Goal: Task Accomplishment & Management: Complete application form

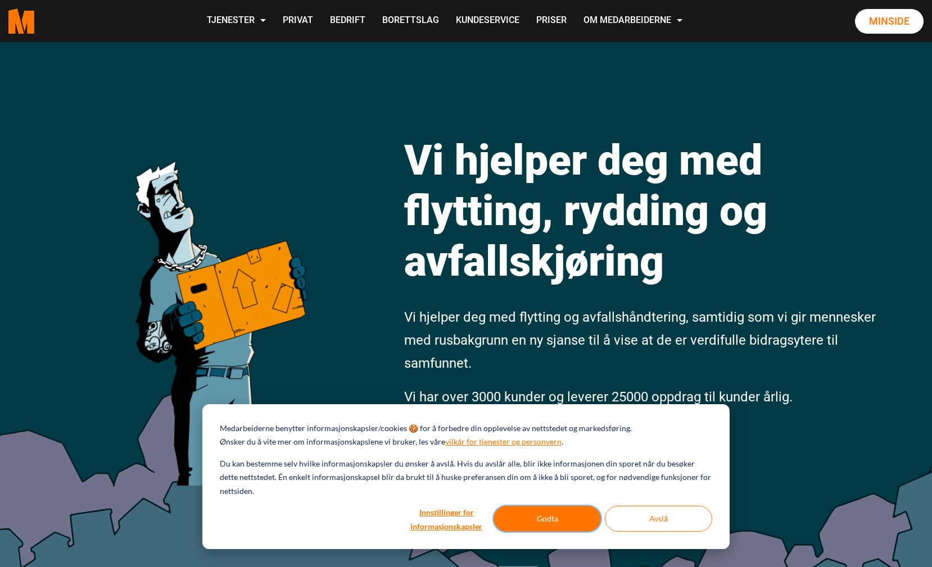
click at [539, 519] on button "Godta" at bounding box center [546, 519] width 107 height 26
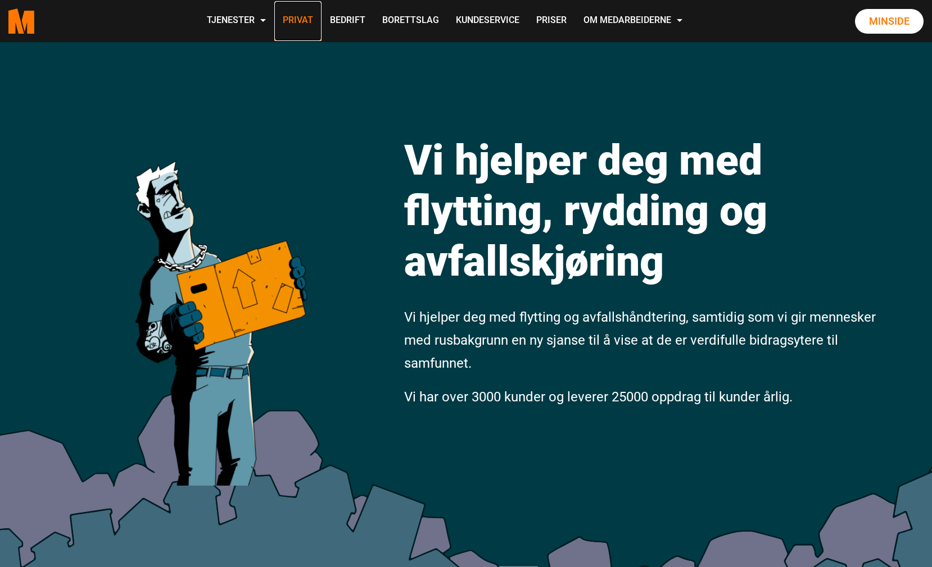
click at [307, 20] on link "Privat" at bounding box center [297, 21] width 47 height 40
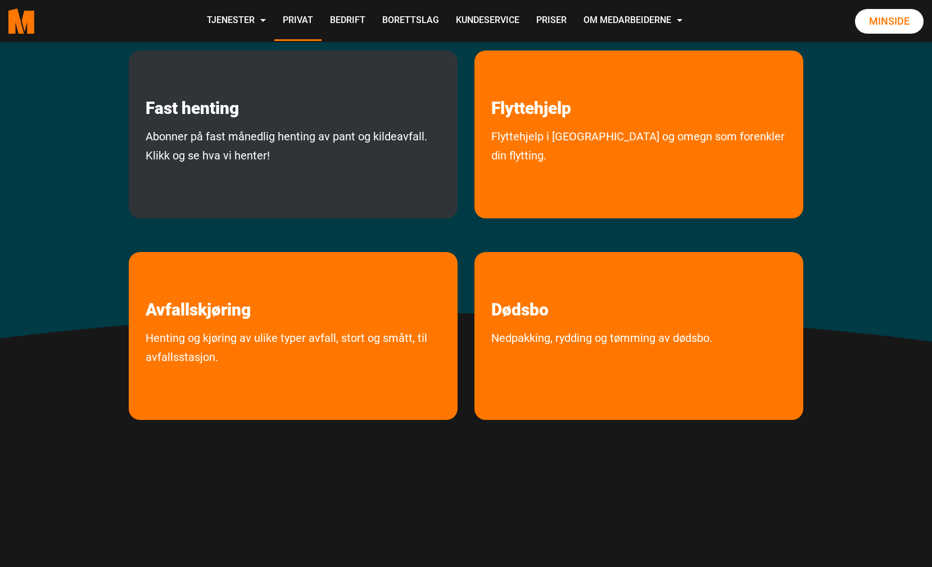
scroll to position [248, 0]
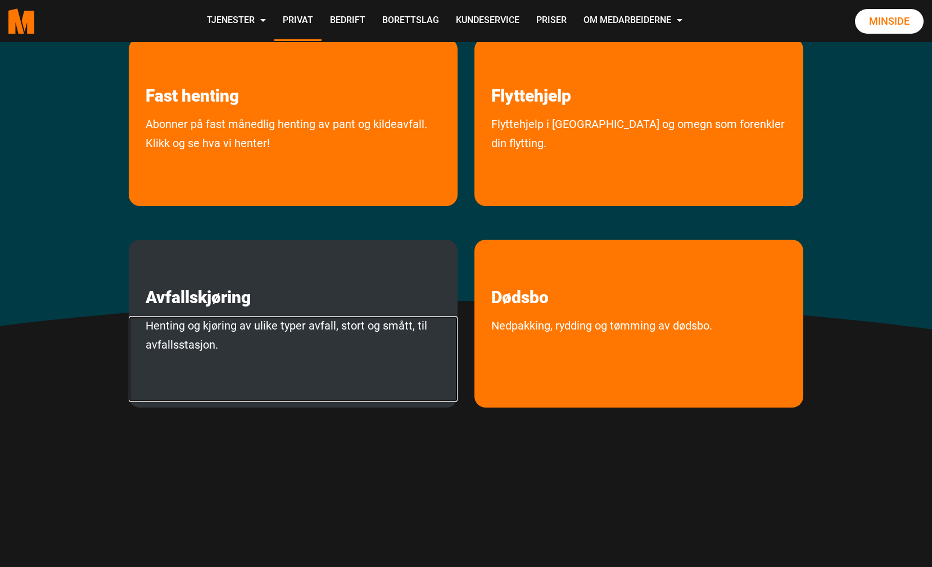
click at [361, 373] on link "Henting og kjøring av ulike typer avfall, stort og smått, til avfallsstasjon." at bounding box center [293, 359] width 329 height 86
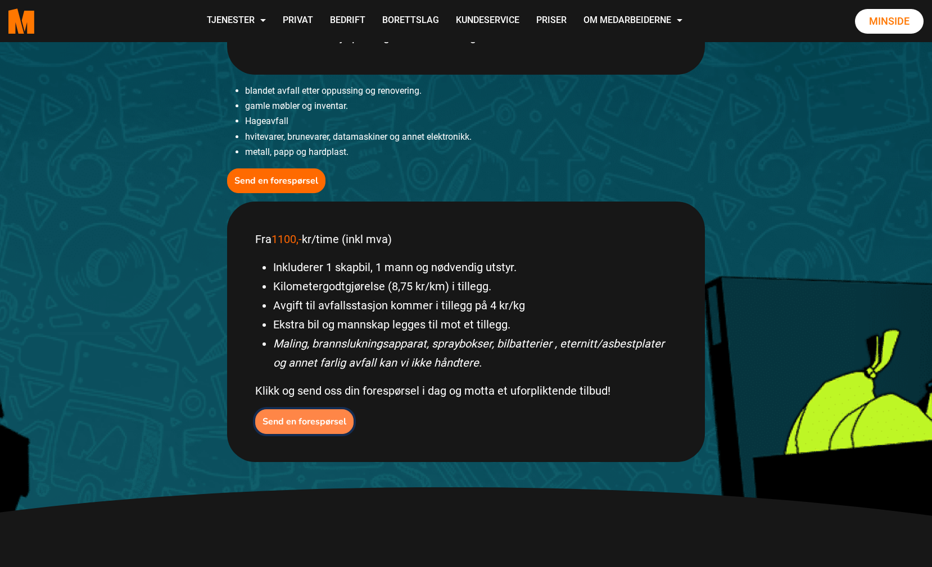
click at [296, 419] on b "Send en forespørsel" at bounding box center [304, 422] width 84 height 12
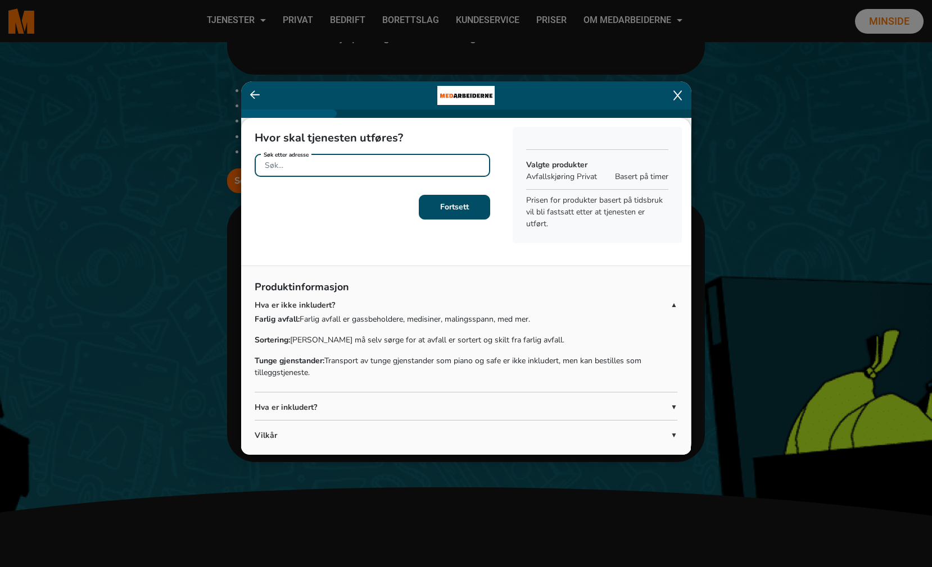
click at [433, 163] on input "Søk etter adresse" at bounding box center [372, 165] width 235 height 23
type input "b"
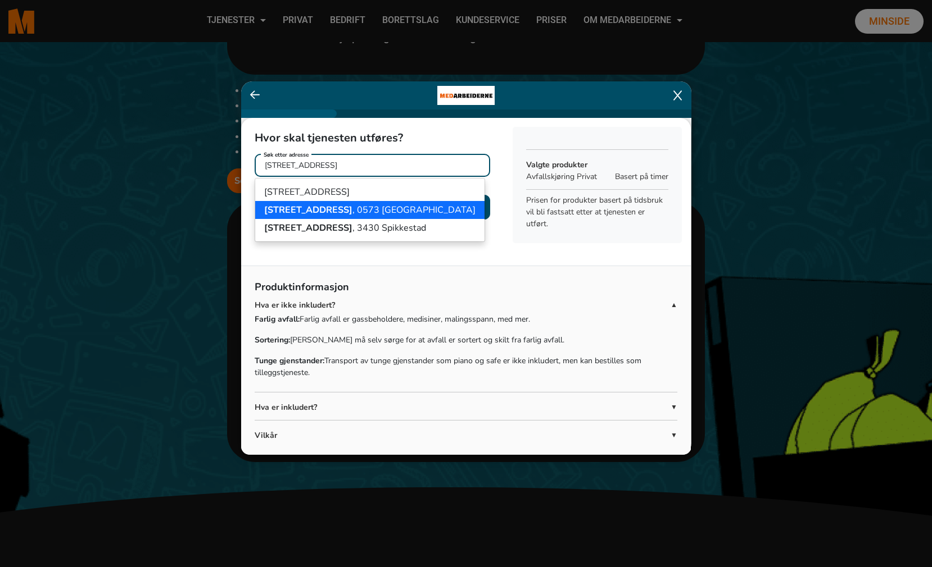
click at [384, 210] on button "Båhusveien 24 , 0573 Oslo" at bounding box center [369, 210] width 229 height 18
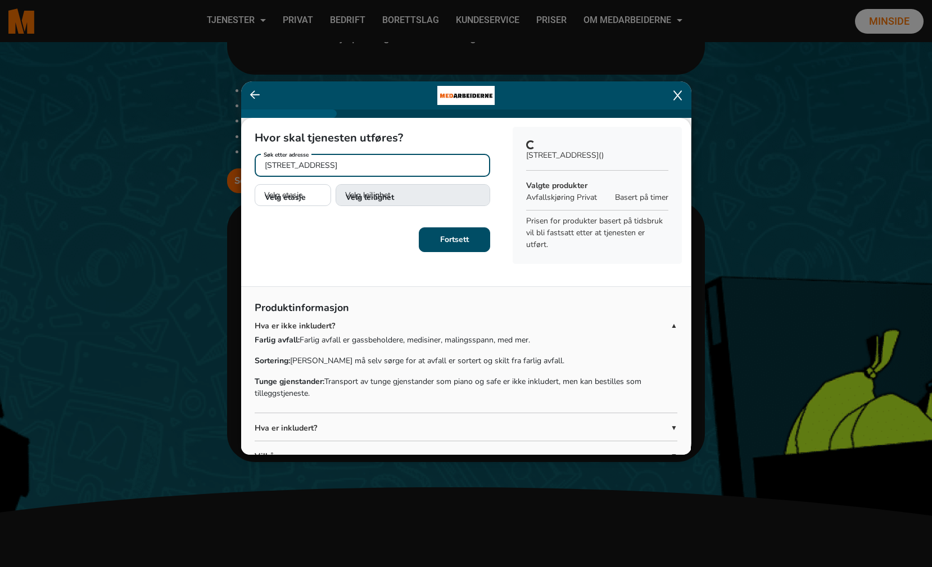
type input "Båhusveien 24, 0573 Oslo"
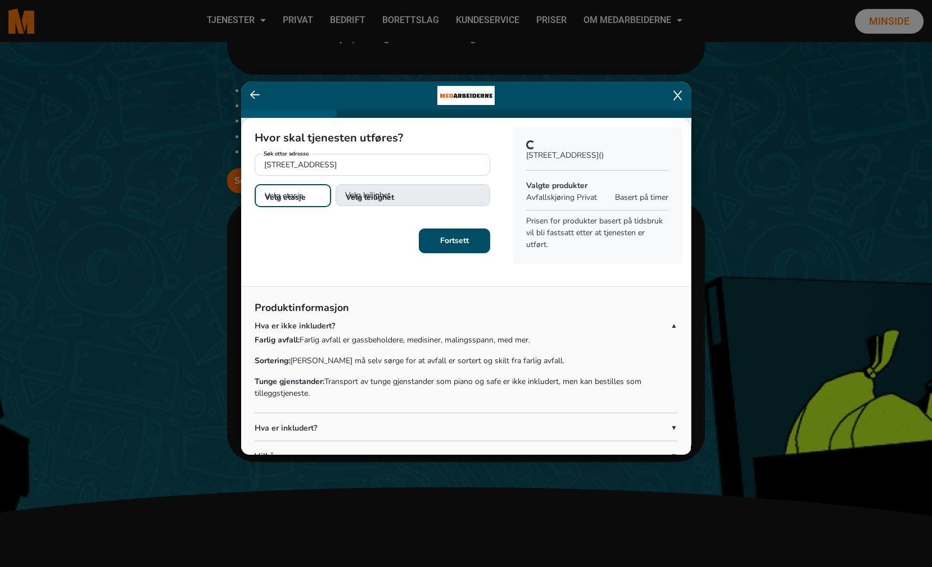
click at [299, 197] on select "Velg etasje 2. etasje 3. etasje 4. etasje 5. etasje" at bounding box center [293, 195] width 76 height 23
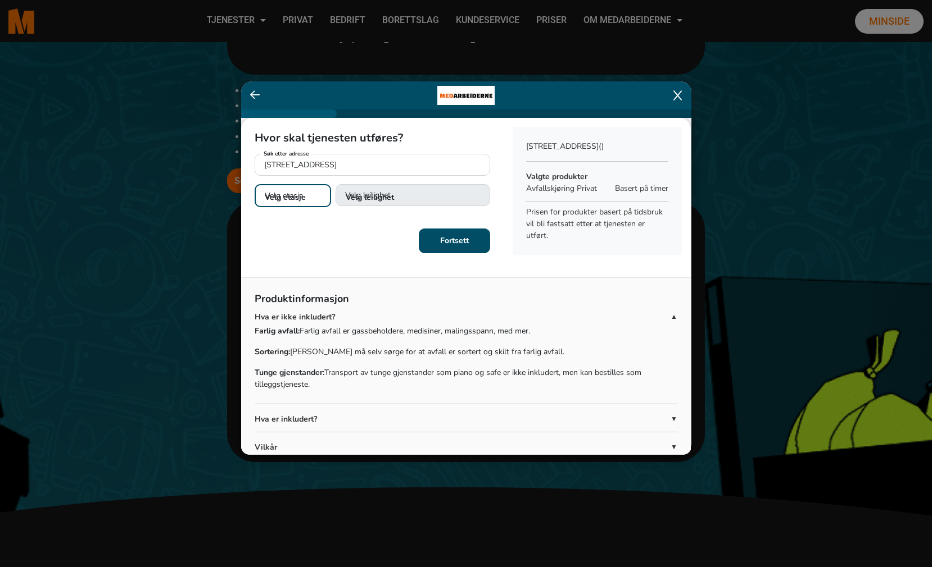
select select "03"
click at [255, 184] on select "Velg etasje 2. etasje 3. etasje 4. etasje 5. etasje" at bounding box center [293, 195] width 76 height 23
click at [389, 196] on select "Velg leilighet 1. dør fra venstre (H0301) 2. dør fra venstre (H0302) 3. dør fra…" at bounding box center [412, 195] width 155 height 23
select select "H0302"
click at [335, 184] on select "Velg leilighet 1. dør fra venstre (H0301) 2. dør fra venstre (H0302) 3. dør fra…" at bounding box center [412, 195] width 155 height 23
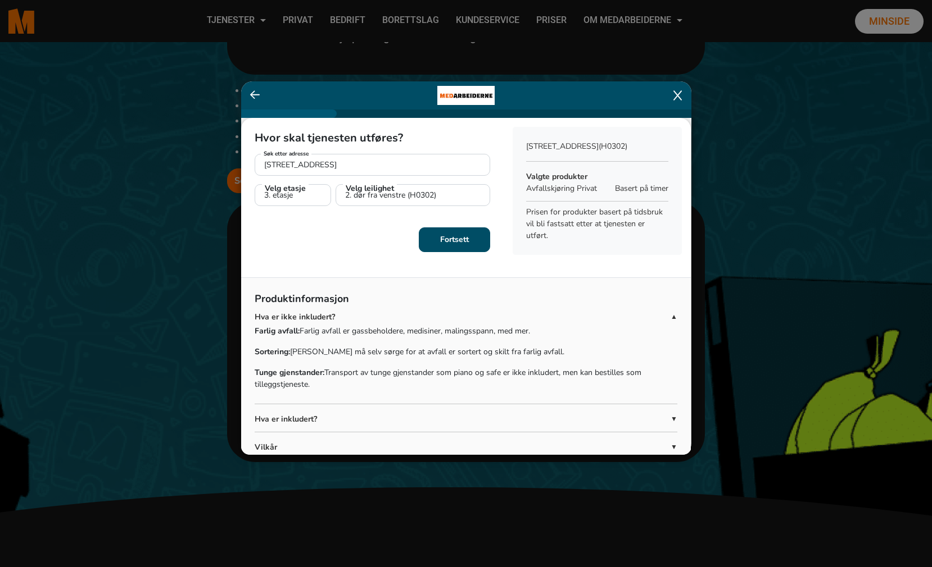
click at [450, 242] on b "Fortsett" at bounding box center [454, 239] width 29 height 11
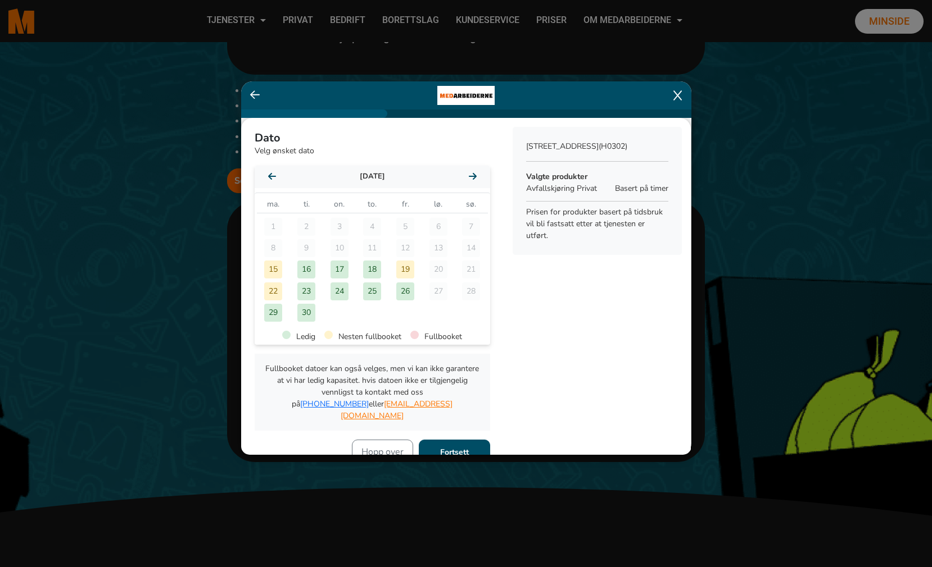
click at [314, 264] on div "16" at bounding box center [306, 270] width 18 height 18
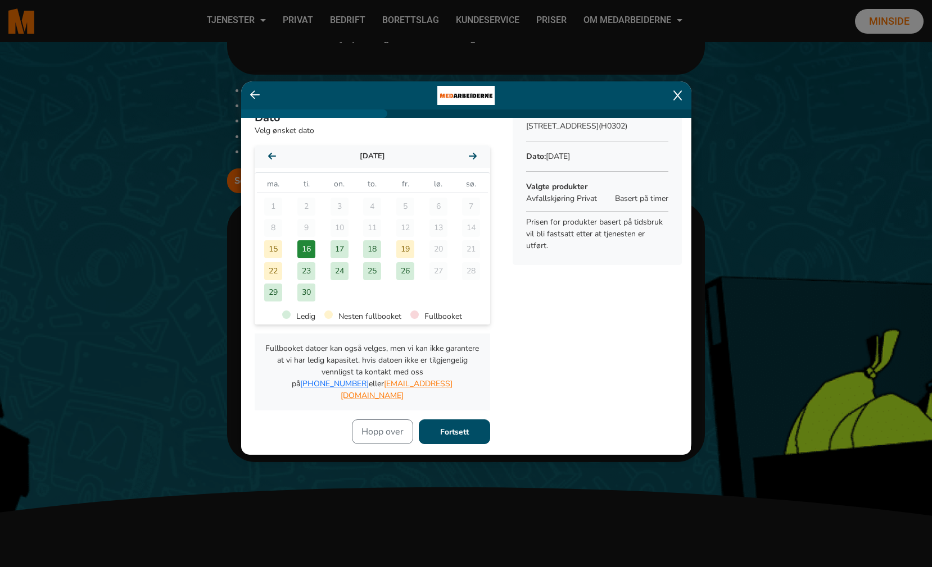
scroll to position [38, 0]
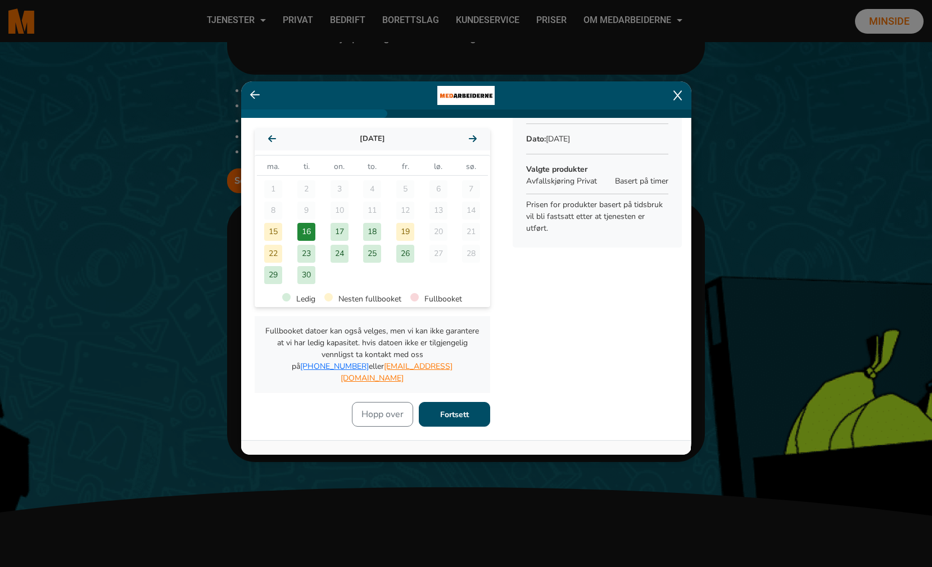
click at [316, 230] on div "16" at bounding box center [306, 231] width 33 height 21
click at [339, 231] on div "17" at bounding box center [339, 232] width 18 height 18
click at [361, 231] on div "18" at bounding box center [372, 231] width 33 height 21
click at [333, 224] on div "17" at bounding box center [339, 232] width 18 height 18
click at [290, 224] on div "16" at bounding box center [306, 231] width 33 height 21
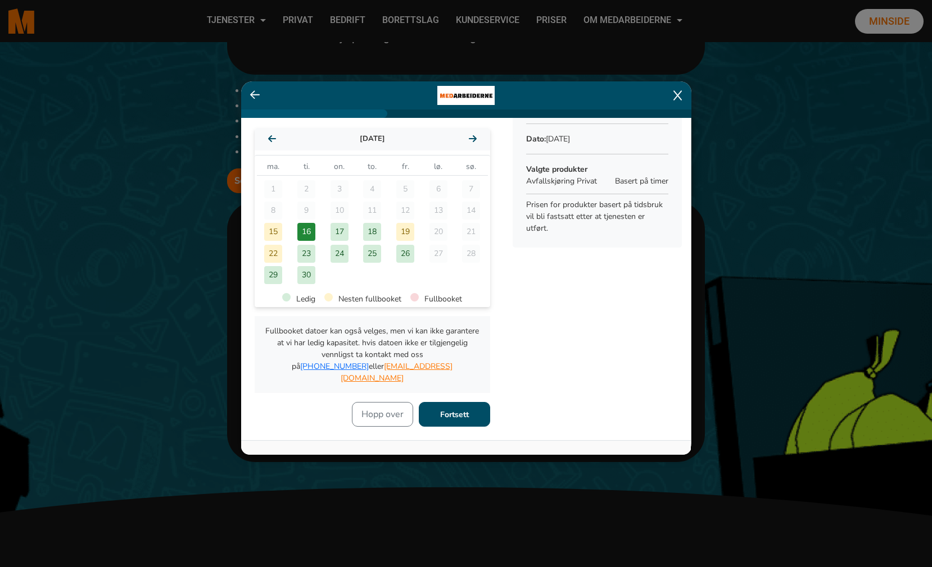
click at [344, 227] on div "17" at bounding box center [339, 232] width 18 height 18
click at [384, 238] on div "18" at bounding box center [372, 231] width 33 height 21
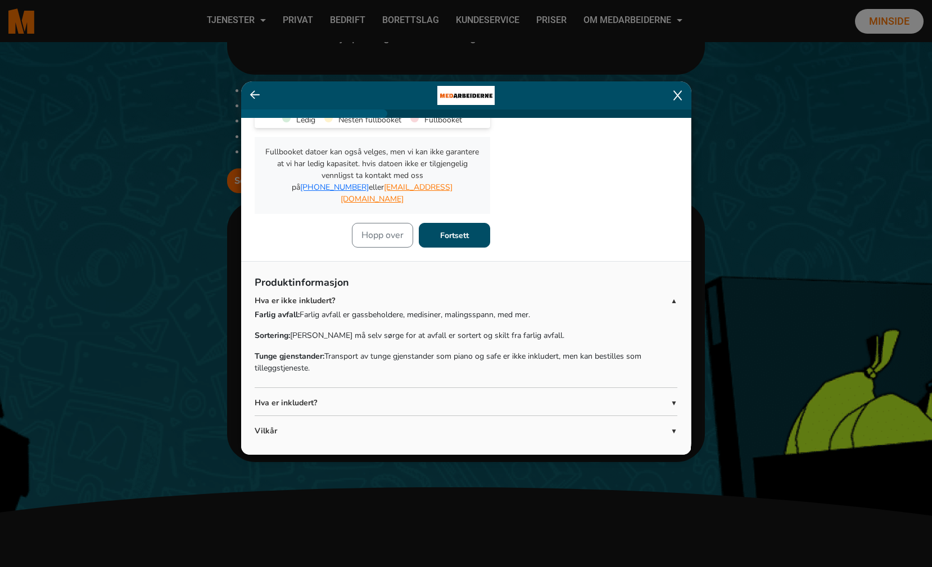
scroll to position [0, 0]
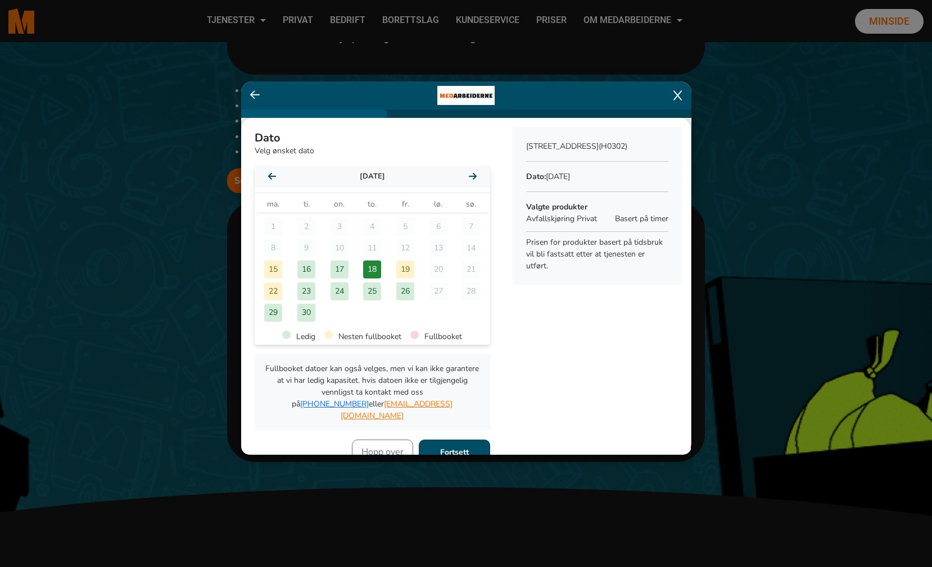
click at [461, 447] on b "Fortsett" at bounding box center [454, 452] width 29 height 11
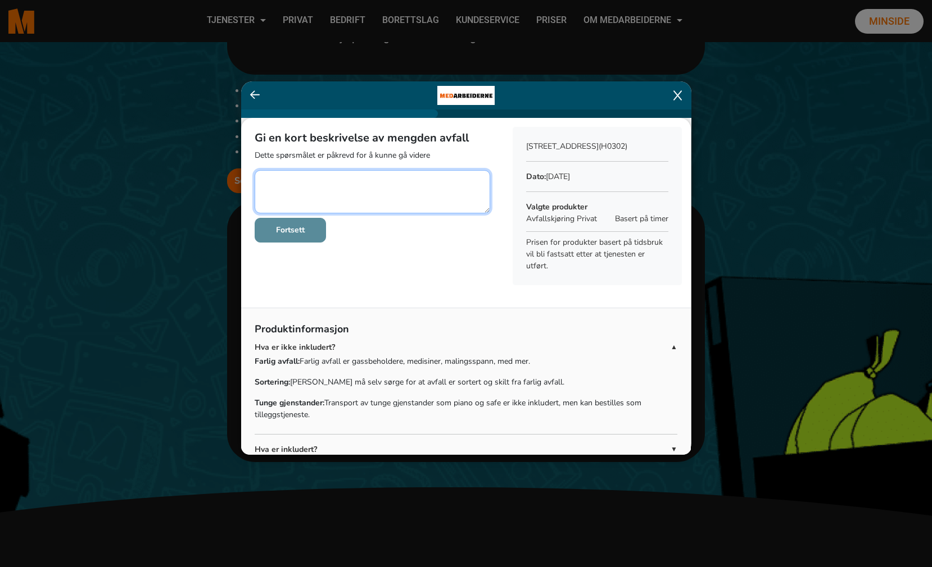
click at [371, 197] on textarea at bounding box center [372, 191] width 235 height 43
click at [249, 93] on div at bounding box center [466, 95] width 450 height 28
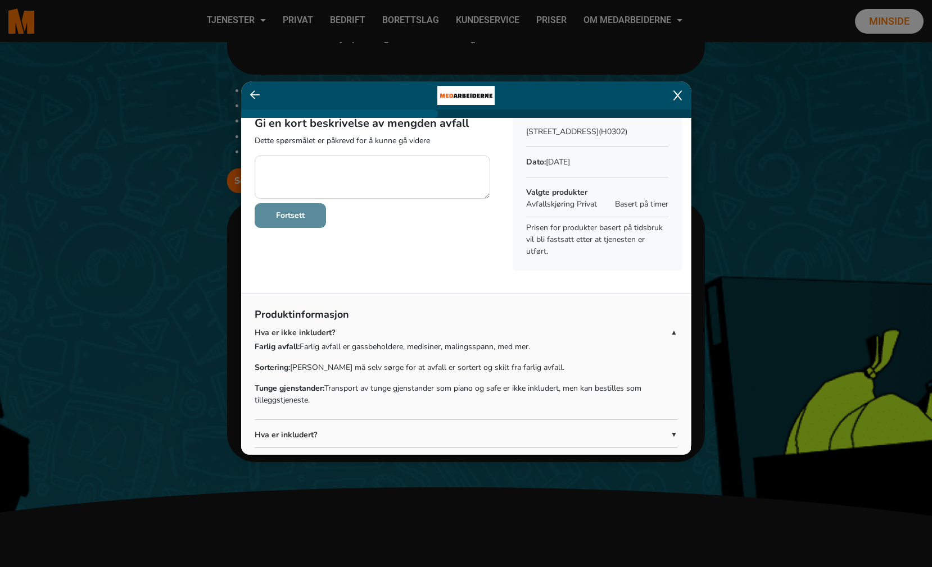
scroll to position [20, 0]
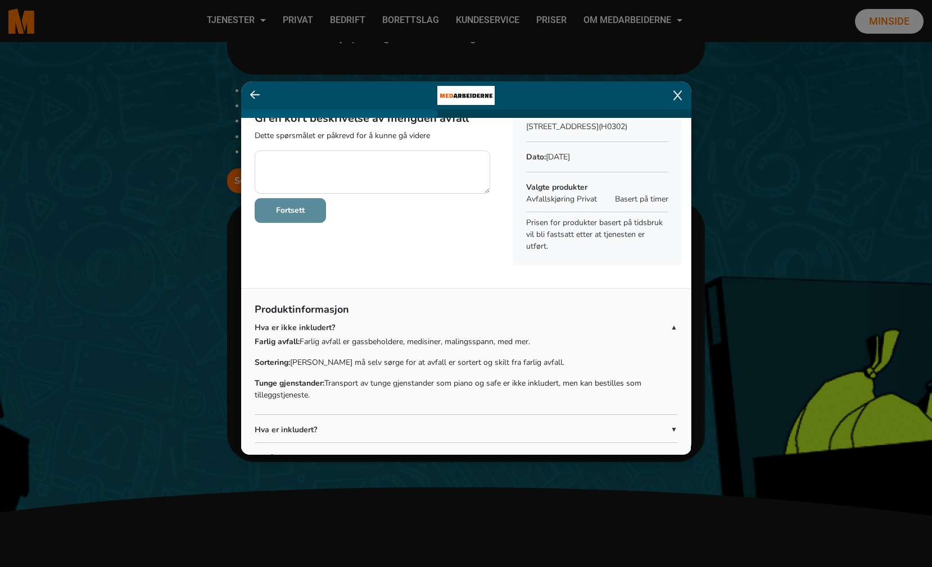
click at [607, 396] on p "Tunge gjenstander: Transport av tunge gjenstander som piano og safe er ikke ink…" at bounding box center [466, 390] width 423 height 24
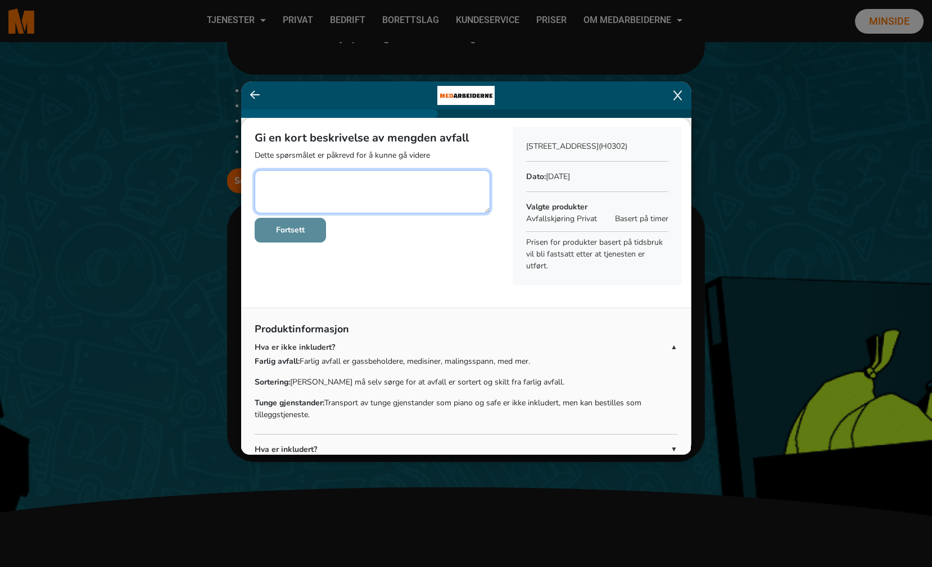
click at [384, 205] on textarea at bounding box center [372, 191] width 235 height 43
type textarea "vaskemaskin"
click at [257, 97] on icon at bounding box center [255, 94] width 10 height 11
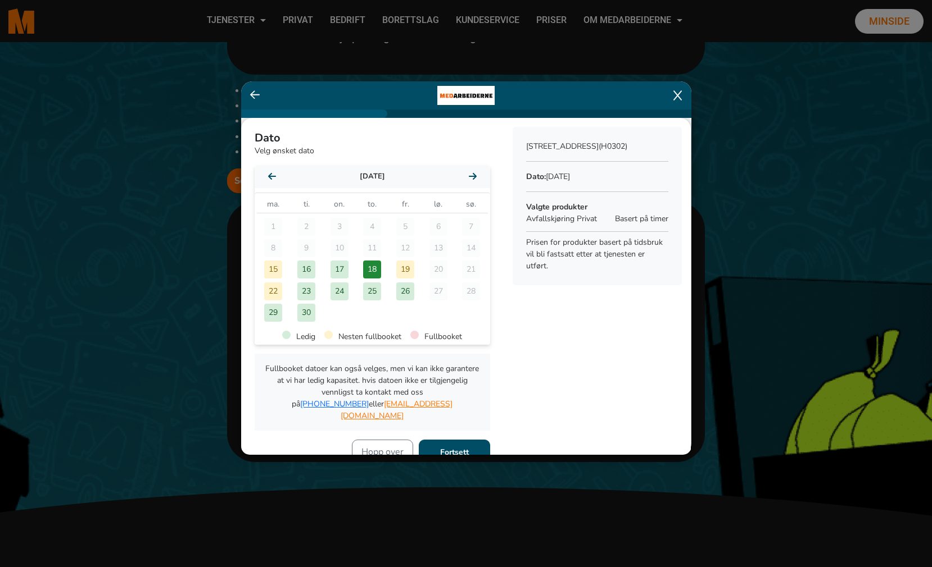
click at [446, 447] on b "Fortsett" at bounding box center [454, 452] width 29 height 11
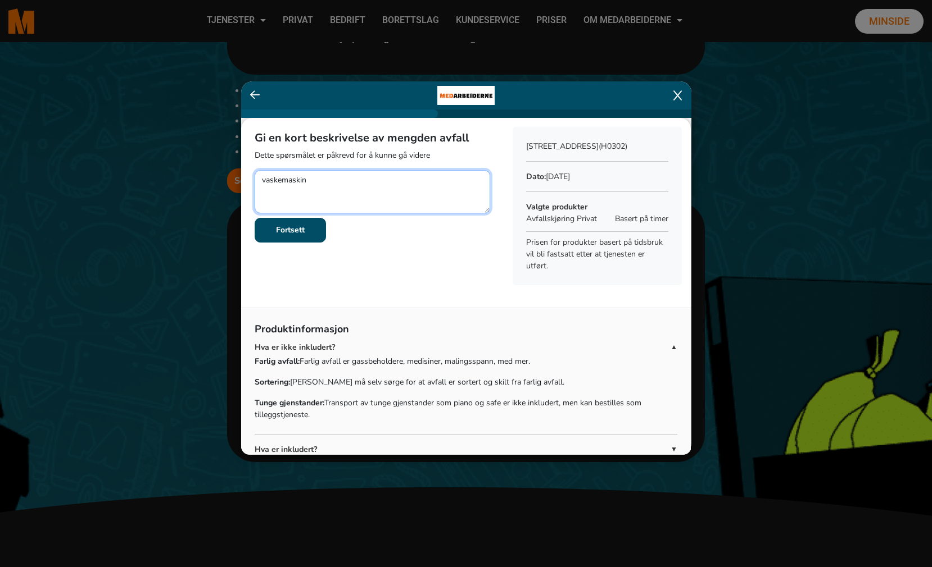
click at [319, 189] on textarea at bounding box center [372, 191] width 235 height 43
click at [306, 237] on button "Fortsett" at bounding box center [290, 230] width 71 height 25
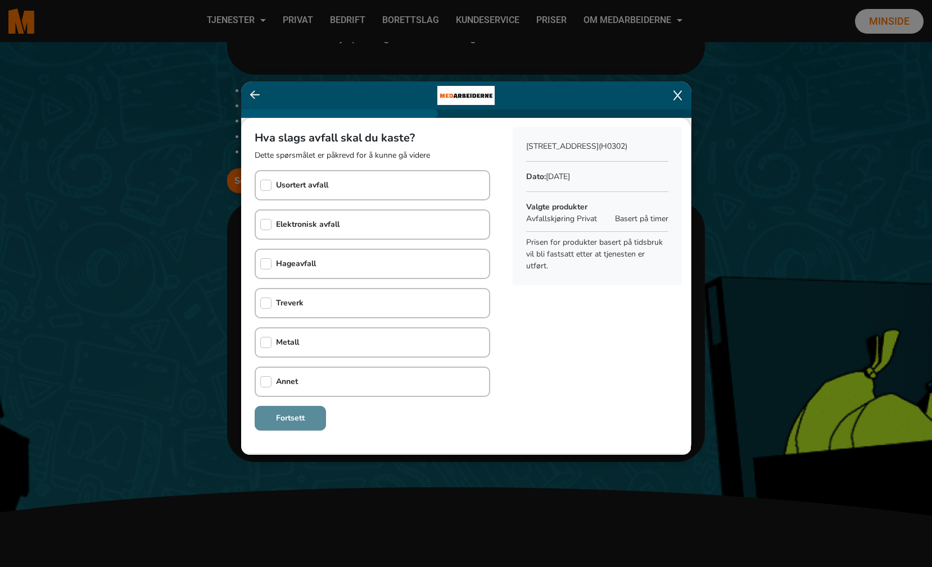
click at [316, 375] on div "Annet" at bounding box center [372, 382] width 235 height 30
checkbox input "true"
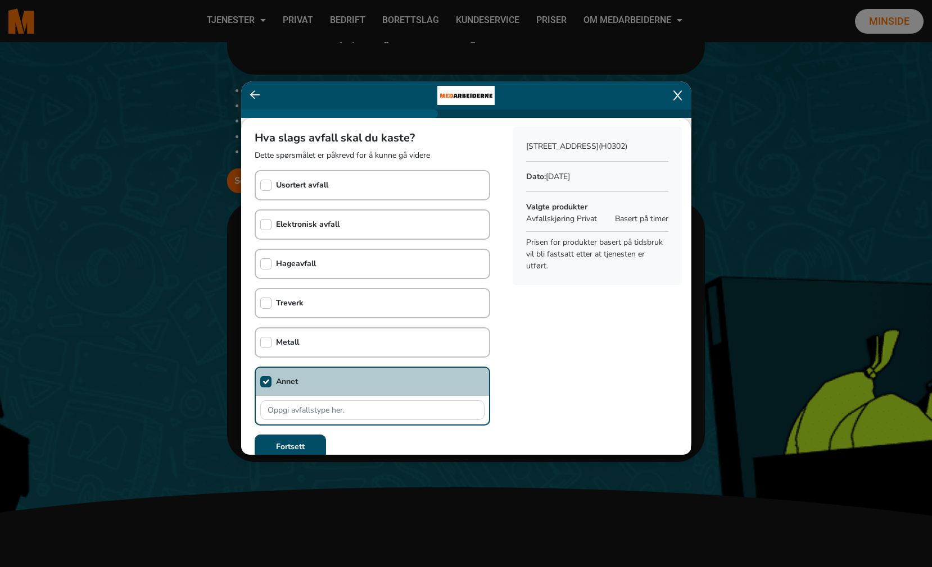
click at [323, 333] on div "Metall" at bounding box center [372, 343] width 235 height 30
checkbox input "true"
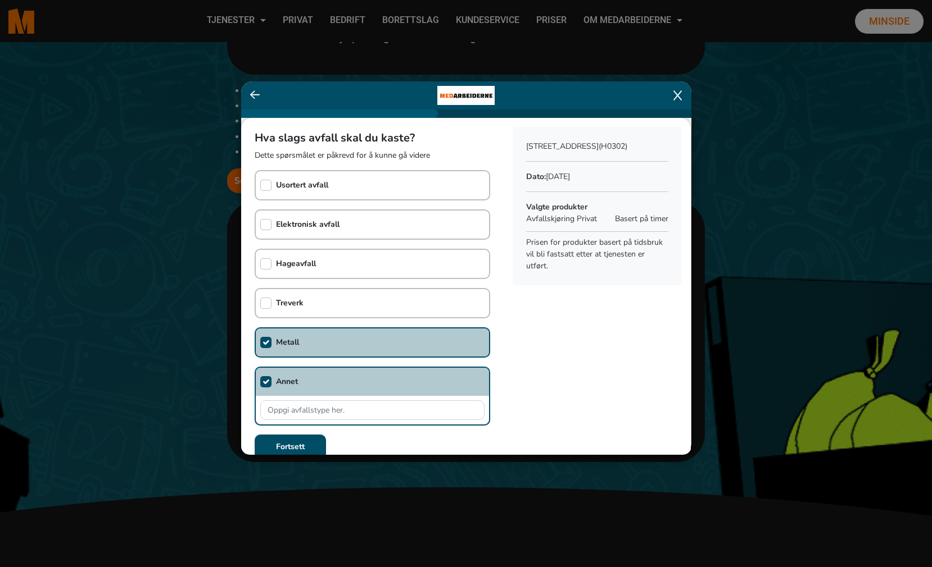
click at [319, 369] on div "Annet" at bounding box center [372, 396] width 235 height 59
checkbox input "false"
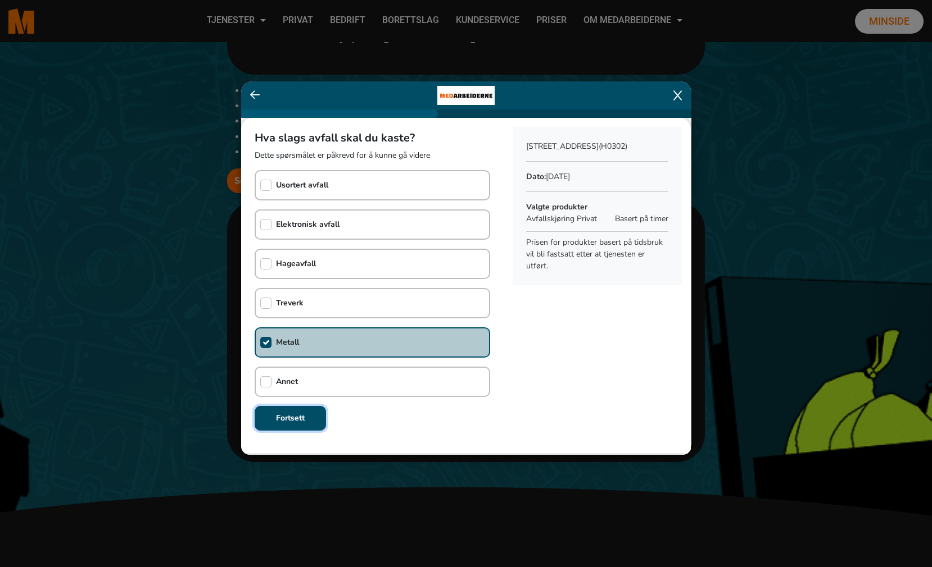
click at [308, 415] on button "Fortsett" at bounding box center [290, 418] width 71 height 25
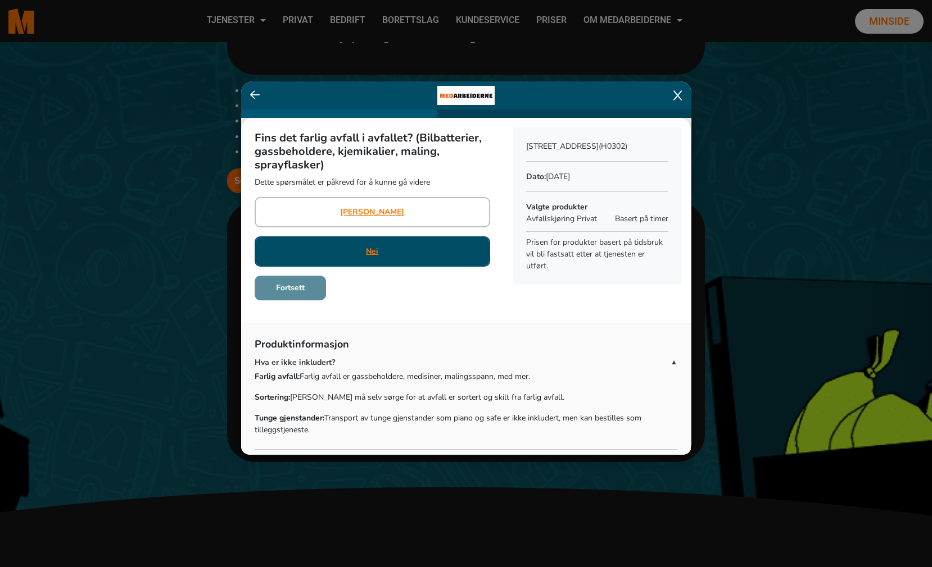
click at [310, 253] on div "Nei" at bounding box center [372, 252] width 235 height 30
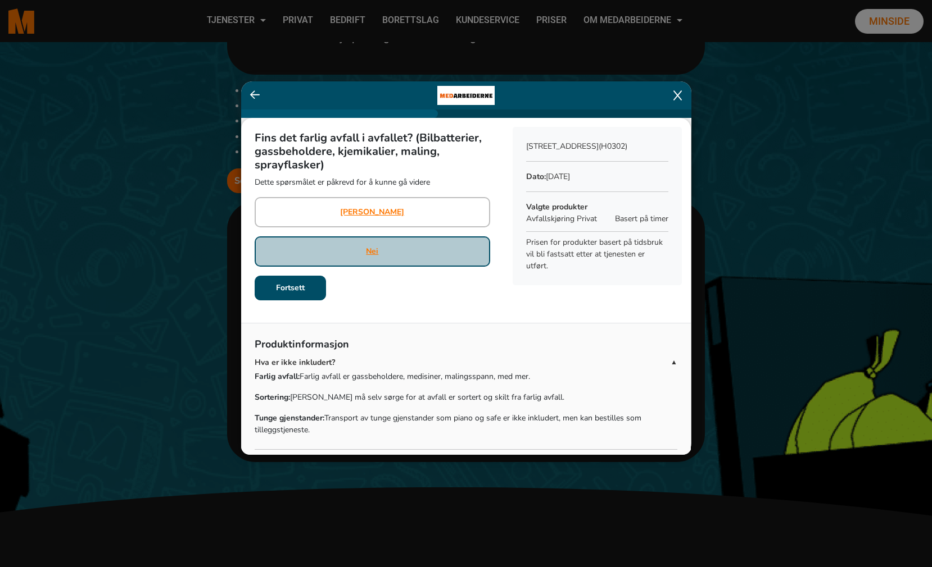
click at [325, 250] on div "Nei" at bounding box center [372, 252] width 235 height 30
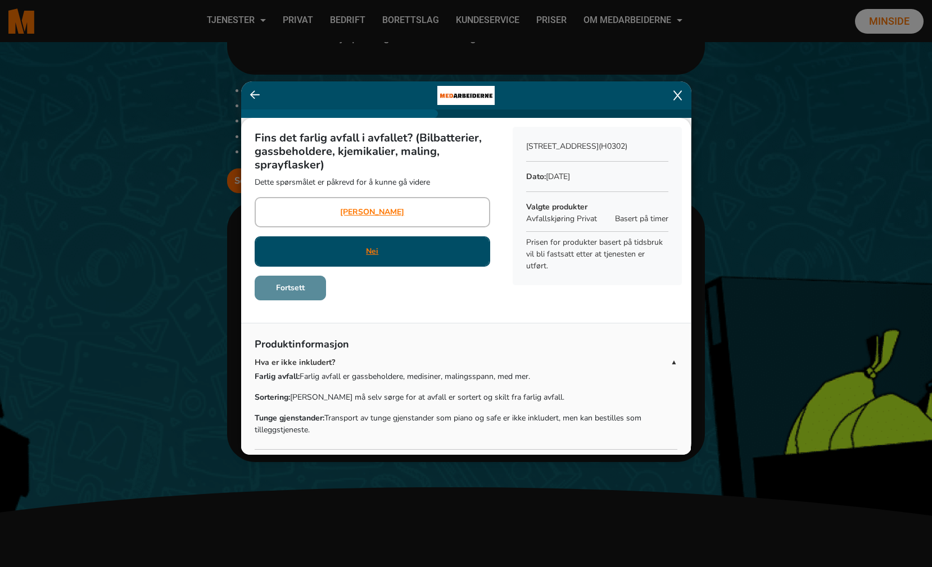
click at [395, 249] on div "Nei" at bounding box center [372, 252] width 235 height 30
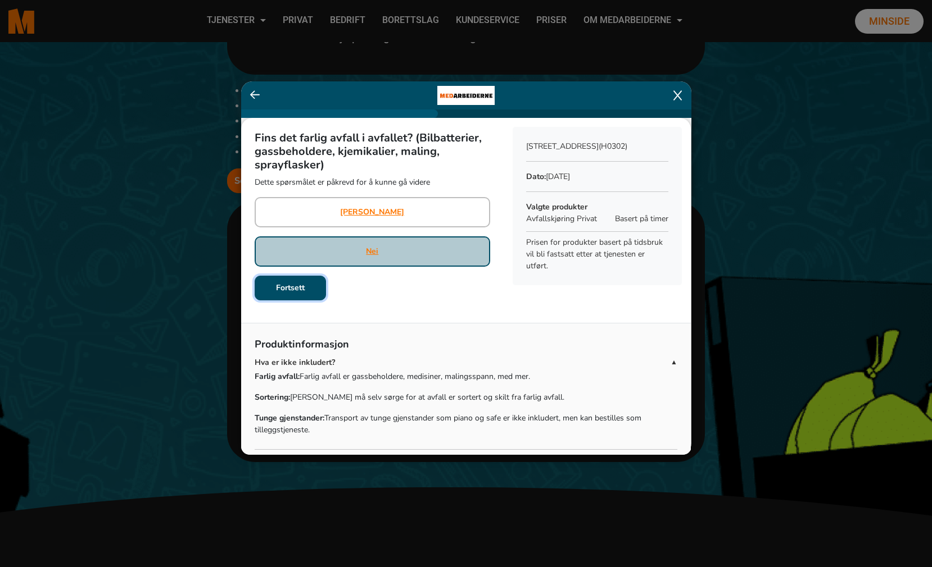
click at [298, 293] on button "Fortsett" at bounding box center [290, 288] width 71 height 25
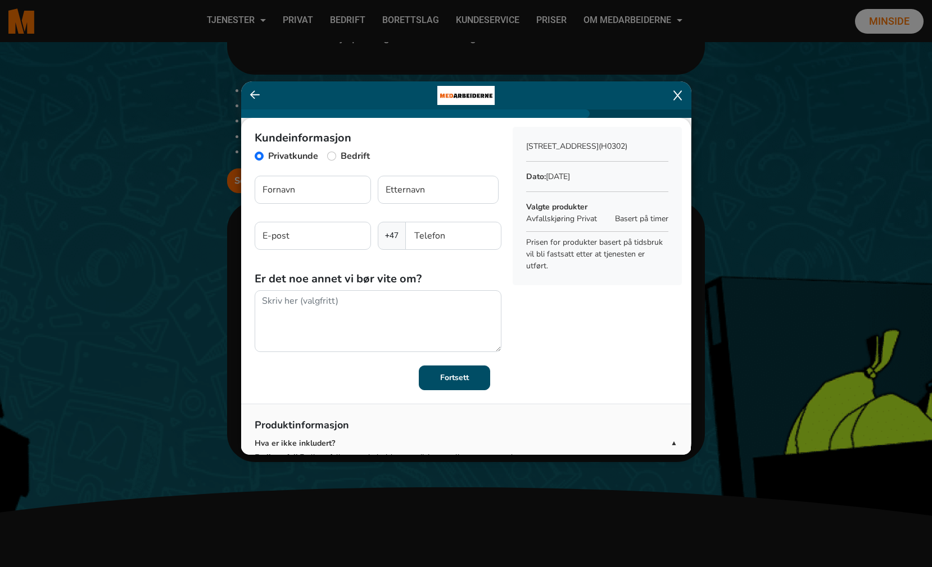
click at [257, 93] on icon at bounding box center [255, 94] width 10 height 11
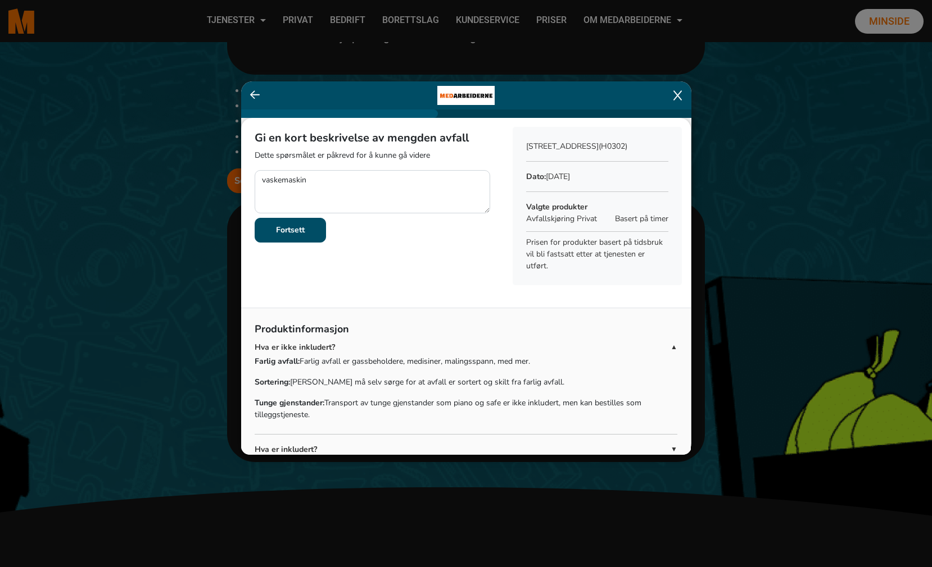
click at [679, 92] on icon at bounding box center [677, 95] width 8 height 11
